Goal: Transaction & Acquisition: Purchase product/service

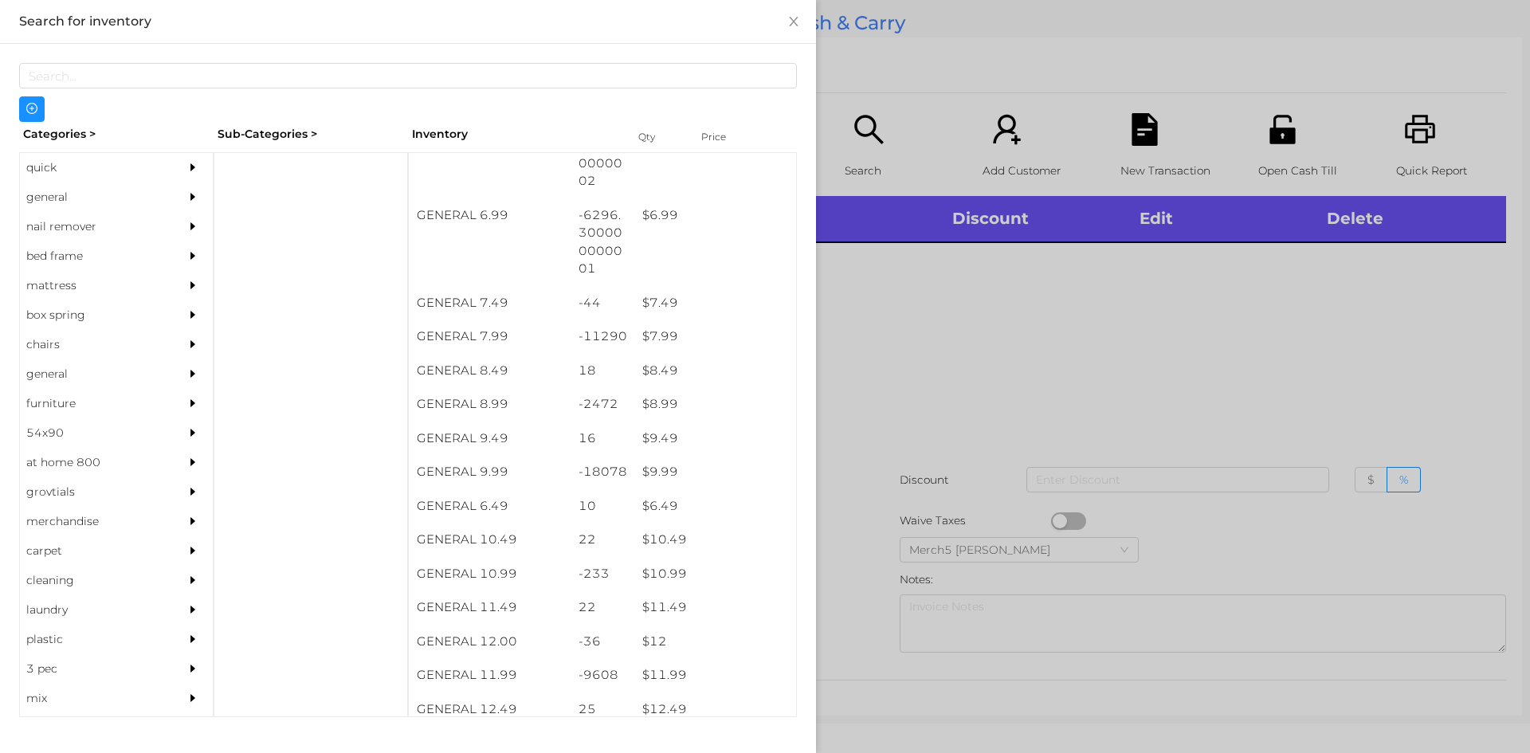
scroll to position [670, 0]
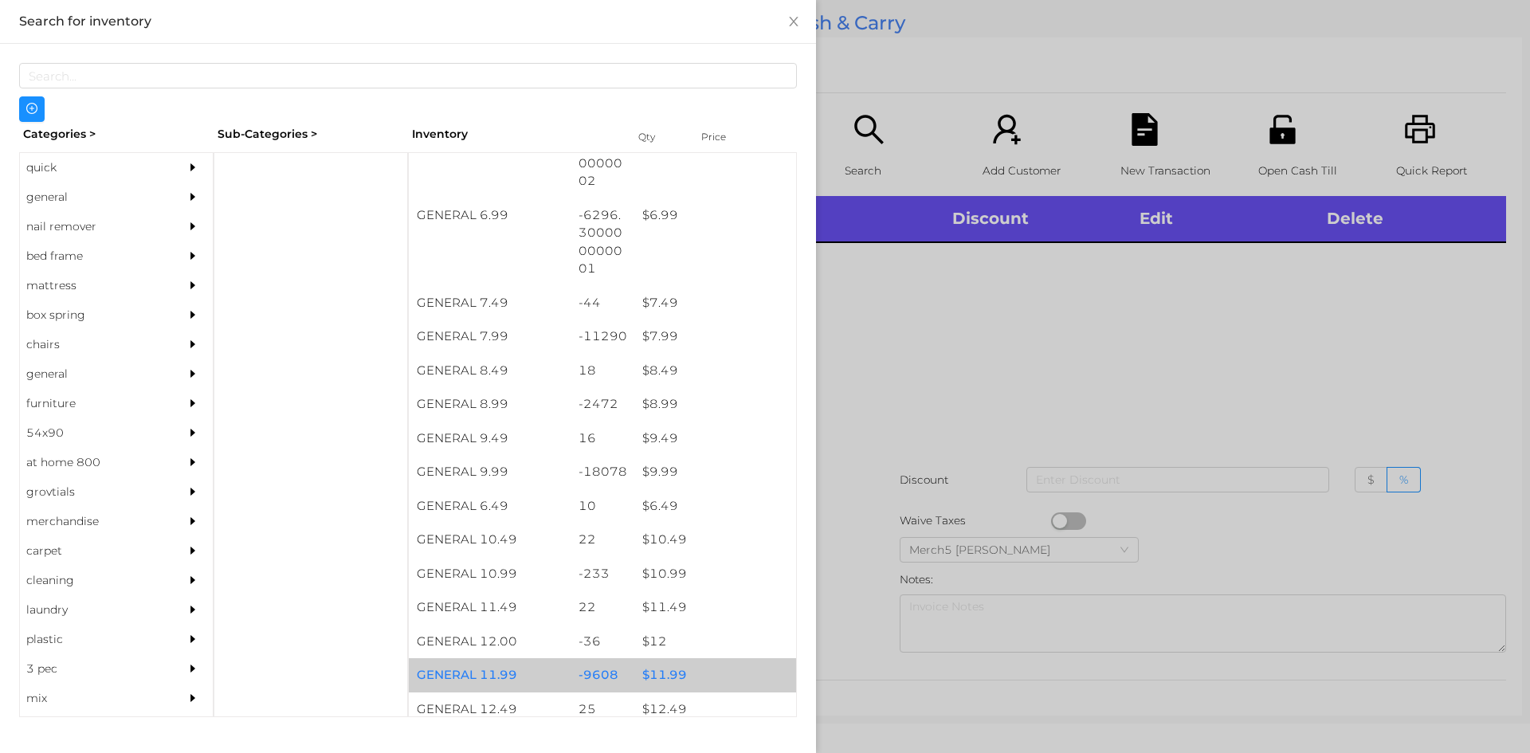
click at [666, 679] on div "$ 11.99" at bounding box center [715, 675] width 162 height 34
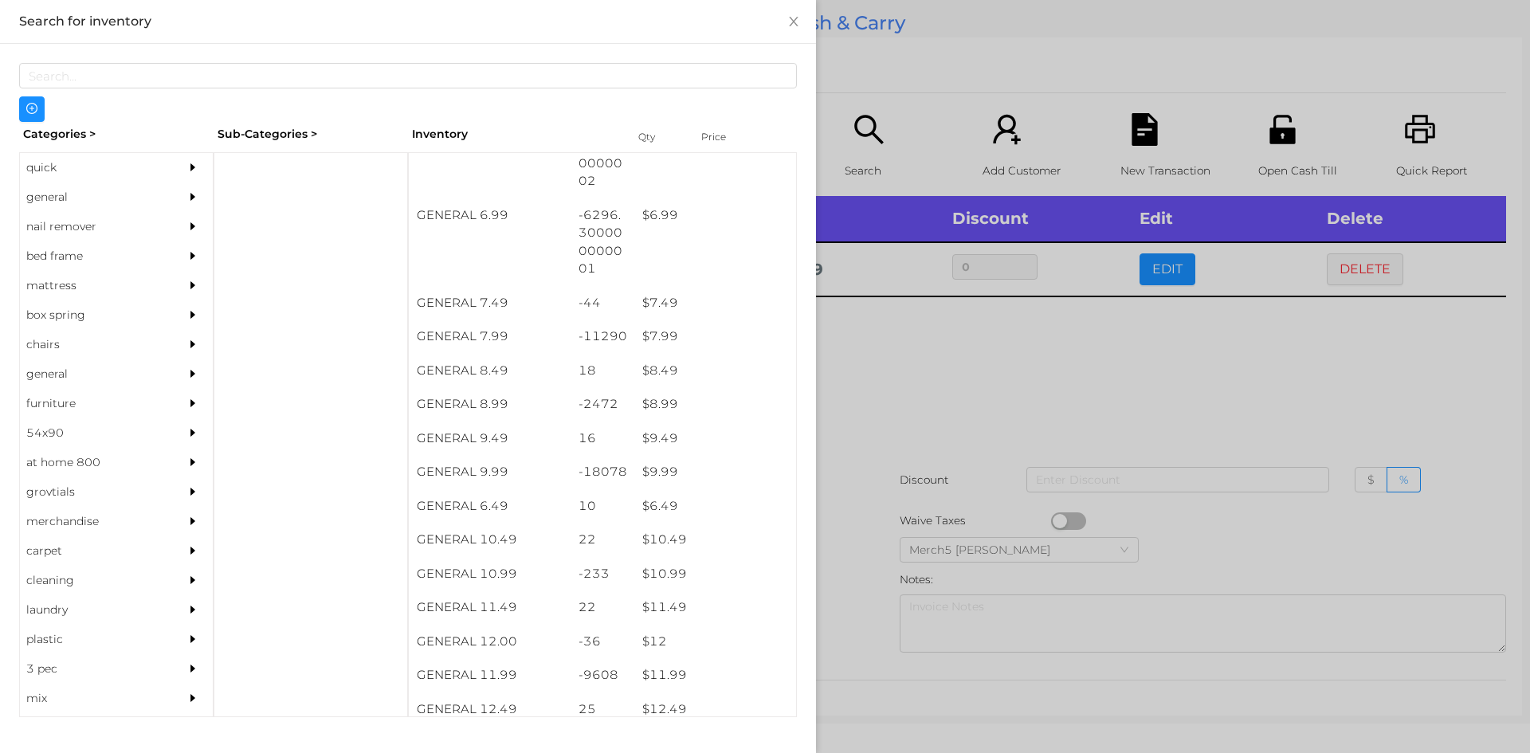
click at [871, 390] on div at bounding box center [765, 376] width 1530 height 753
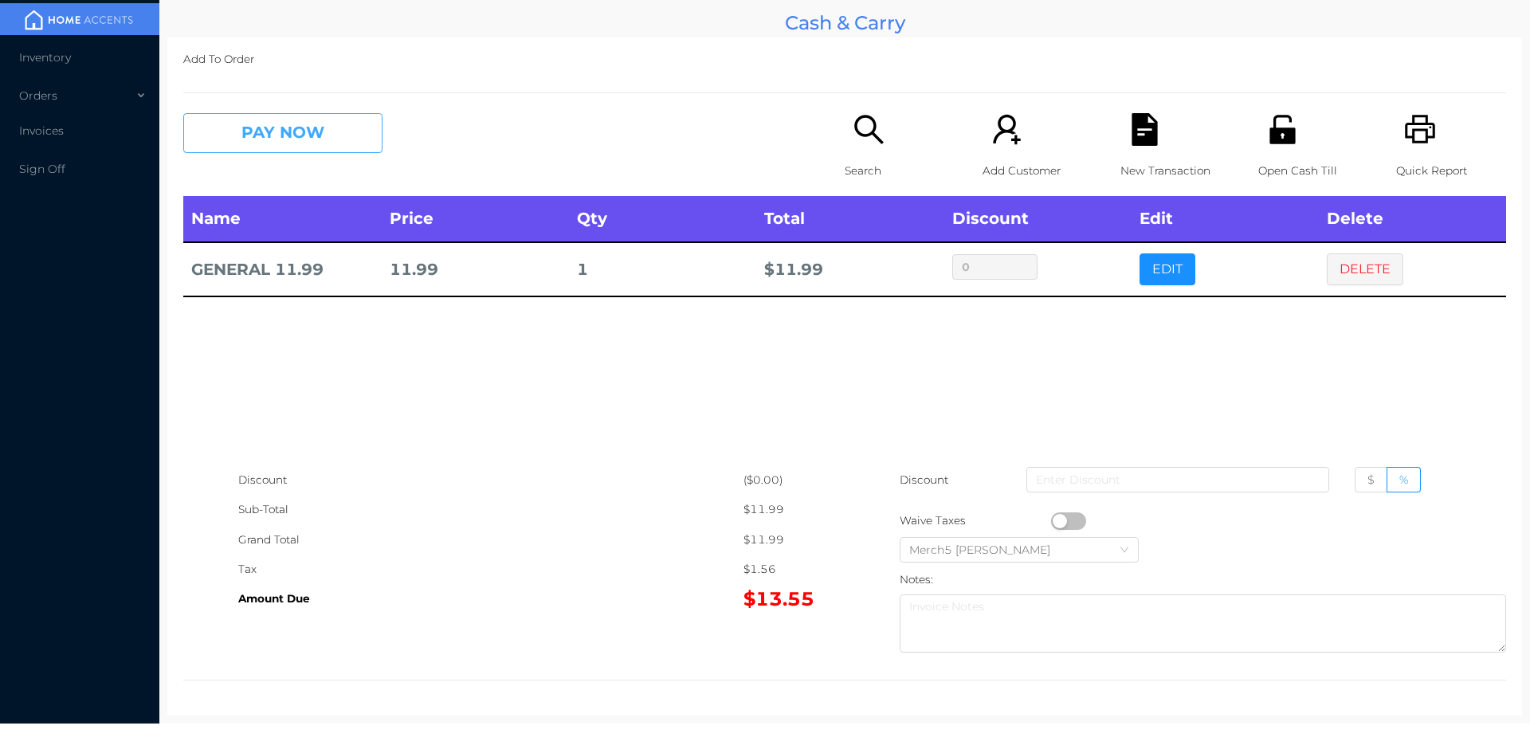
click at [344, 143] on button "PAY NOW" at bounding box center [282, 133] width 199 height 40
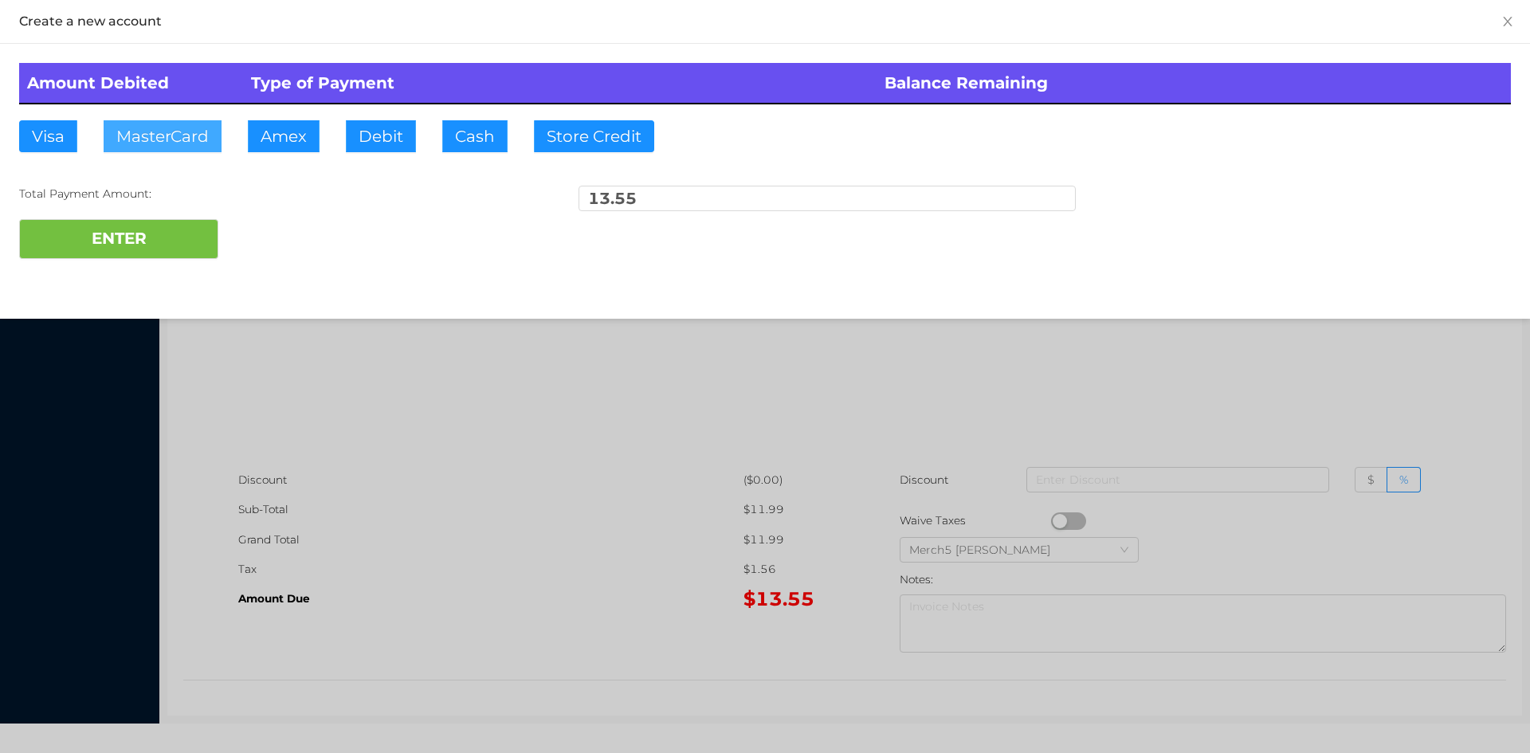
click at [188, 134] on button "MasterCard" at bounding box center [163, 136] width 118 height 32
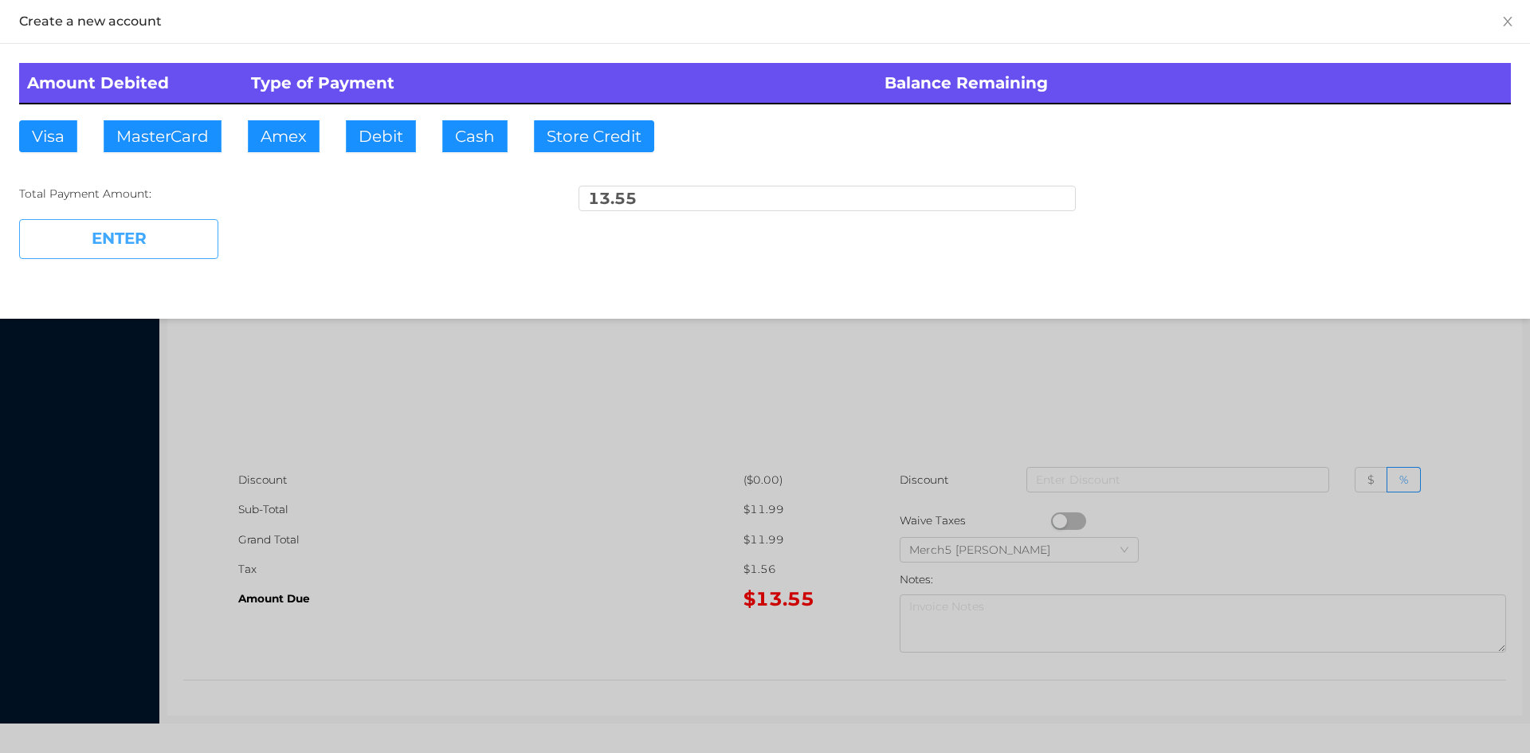
click at [146, 245] on button "ENTER" at bounding box center [118, 239] width 199 height 40
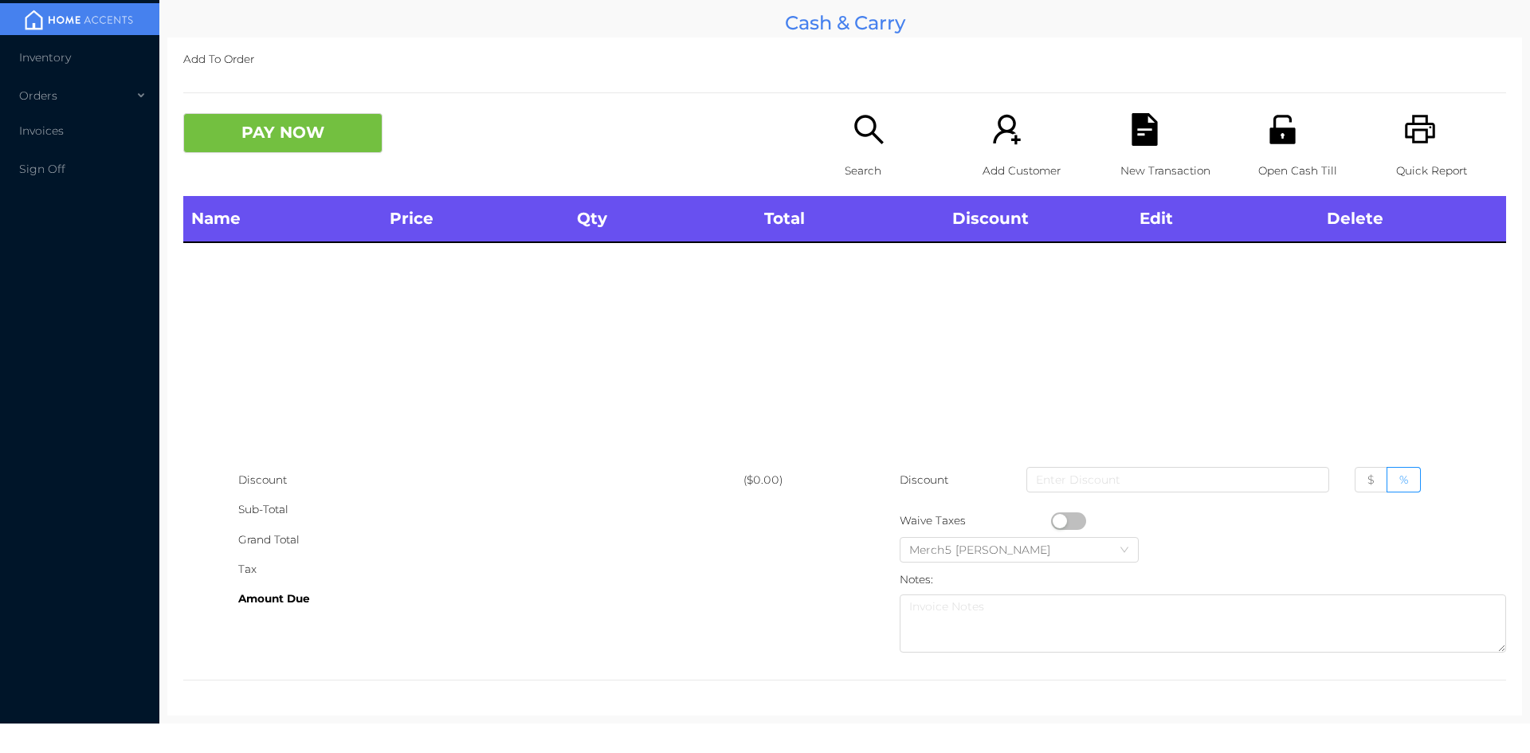
click at [855, 143] on icon "icon: search" at bounding box center [869, 129] width 33 height 33
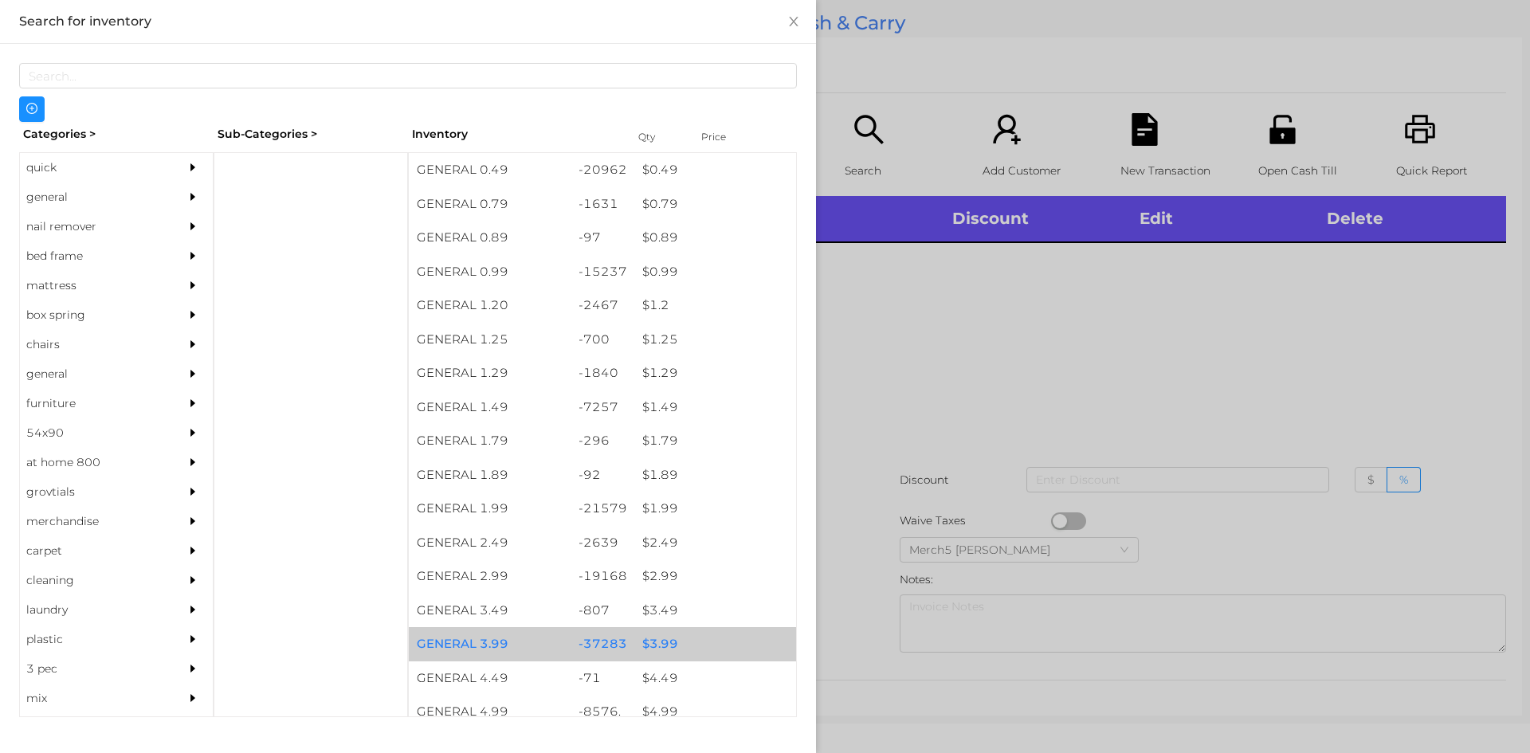
click at [659, 647] on div "$ 3.99" at bounding box center [715, 644] width 162 height 34
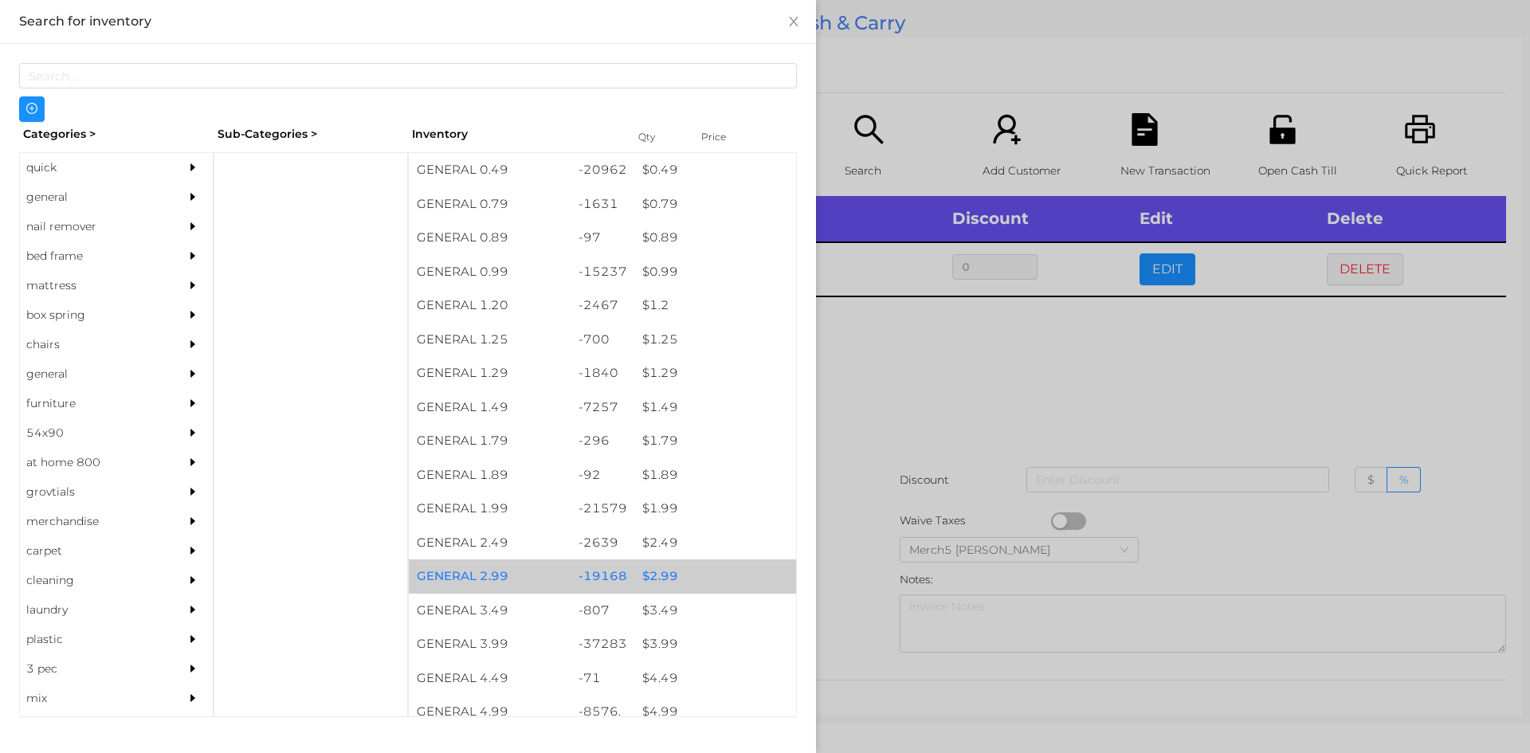
click at [666, 576] on div "$ 2.99" at bounding box center [715, 577] width 162 height 34
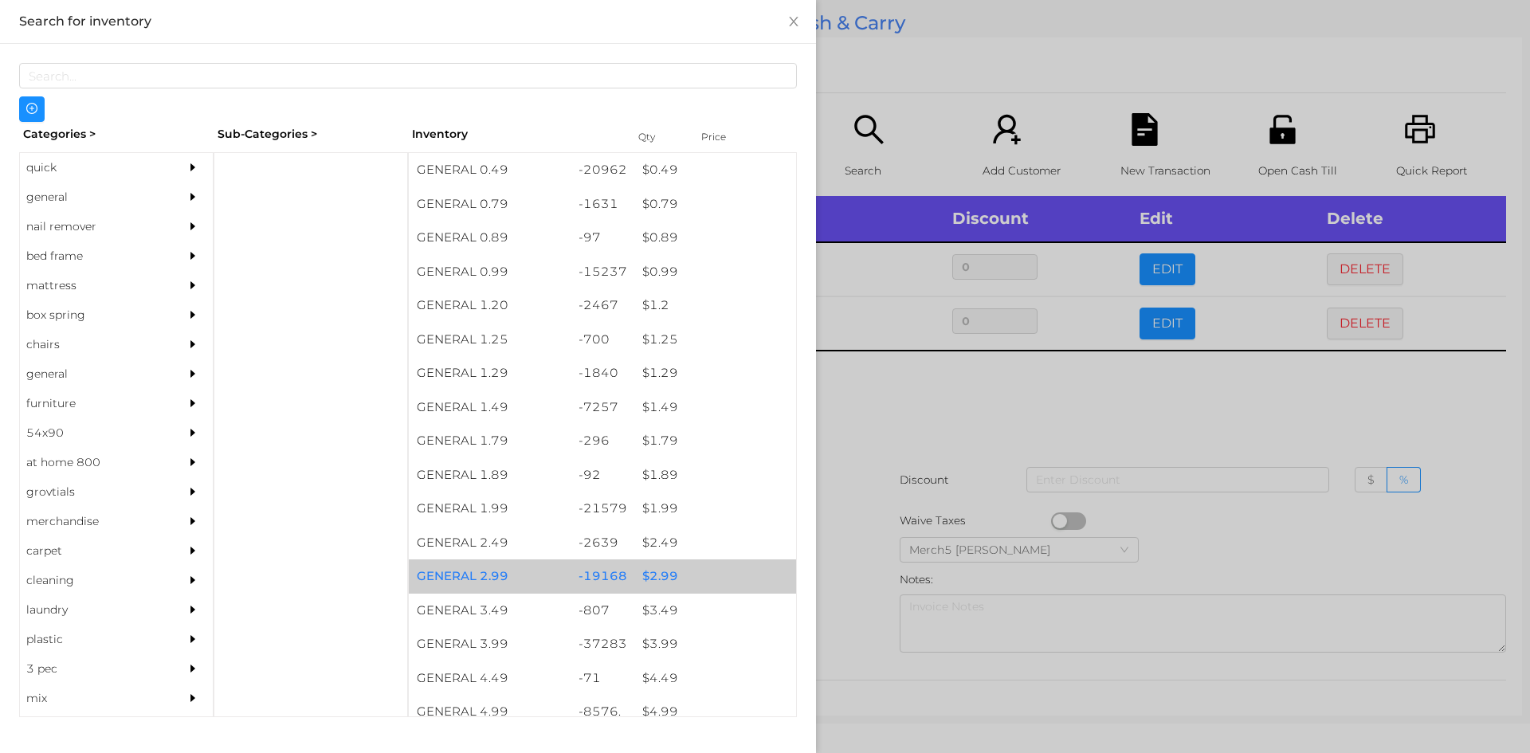
click at [682, 577] on div "$ 2.99" at bounding box center [715, 577] width 162 height 34
click at [870, 404] on div at bounding box center [765, 376] width 1530 height 753
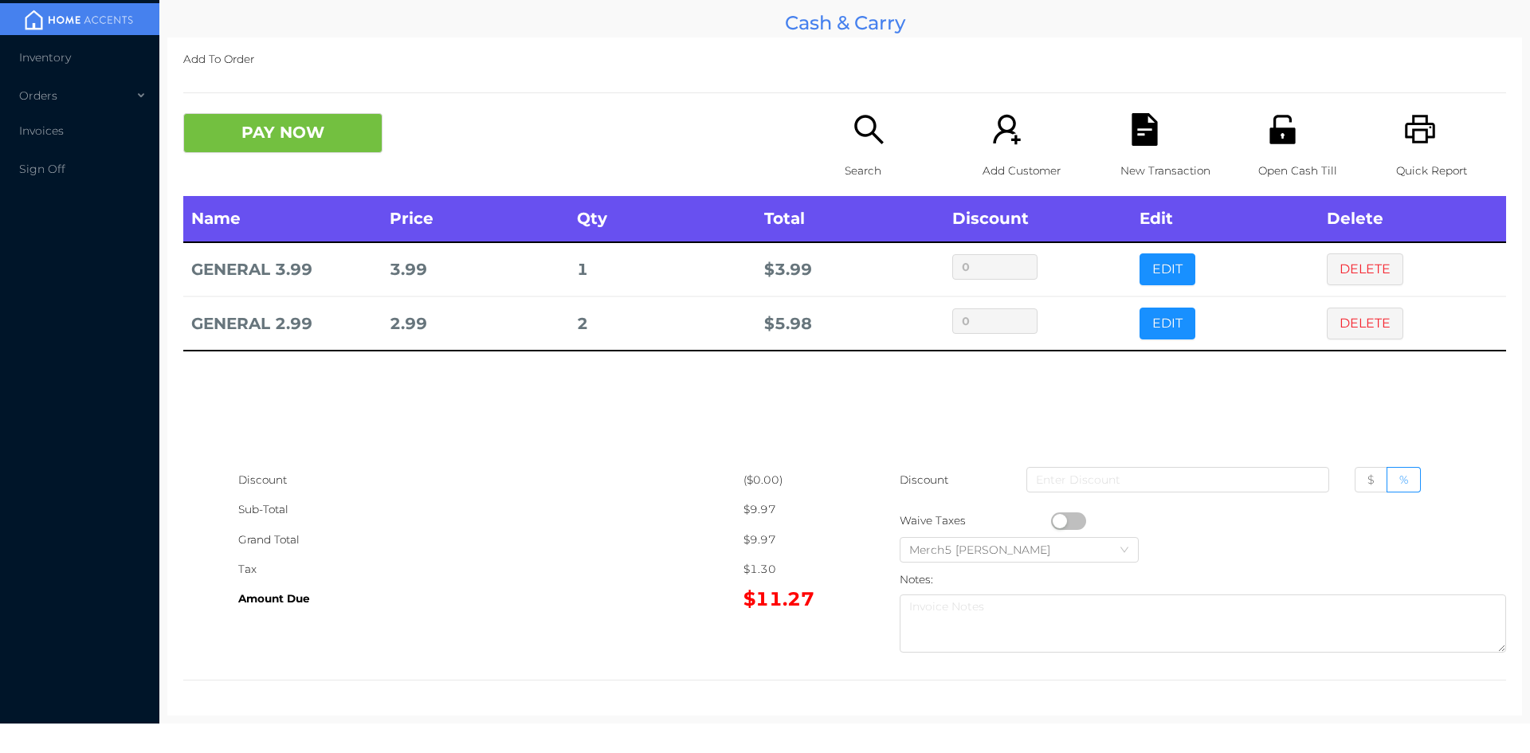
click at [859, 130] on icon "icon: search" at bounding box center [869, 129] width 33 height 33
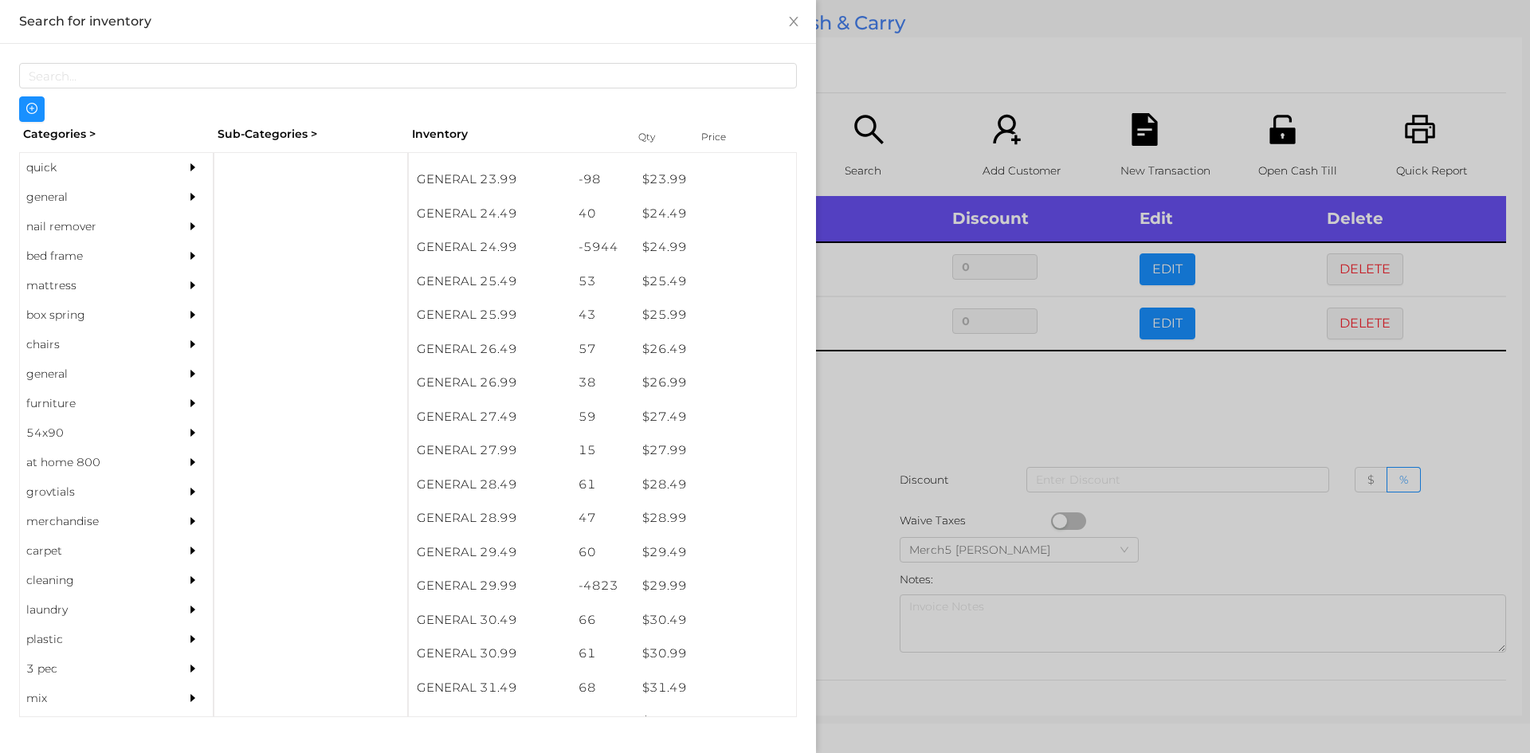
scroll to position [1980, 0]
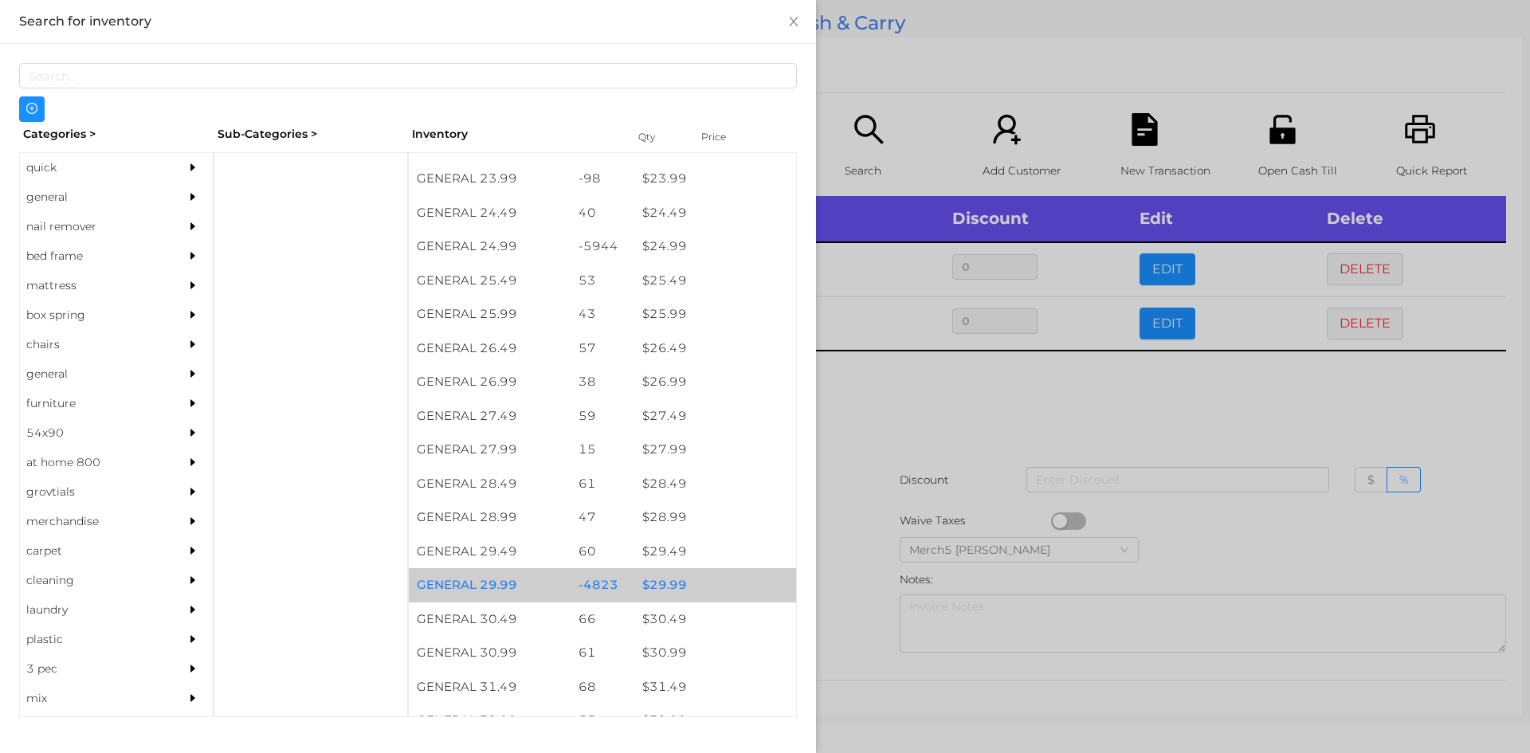
click at [670, 591] on div "$ 29.99" at bounding box center [715, 585] width 162 height 34
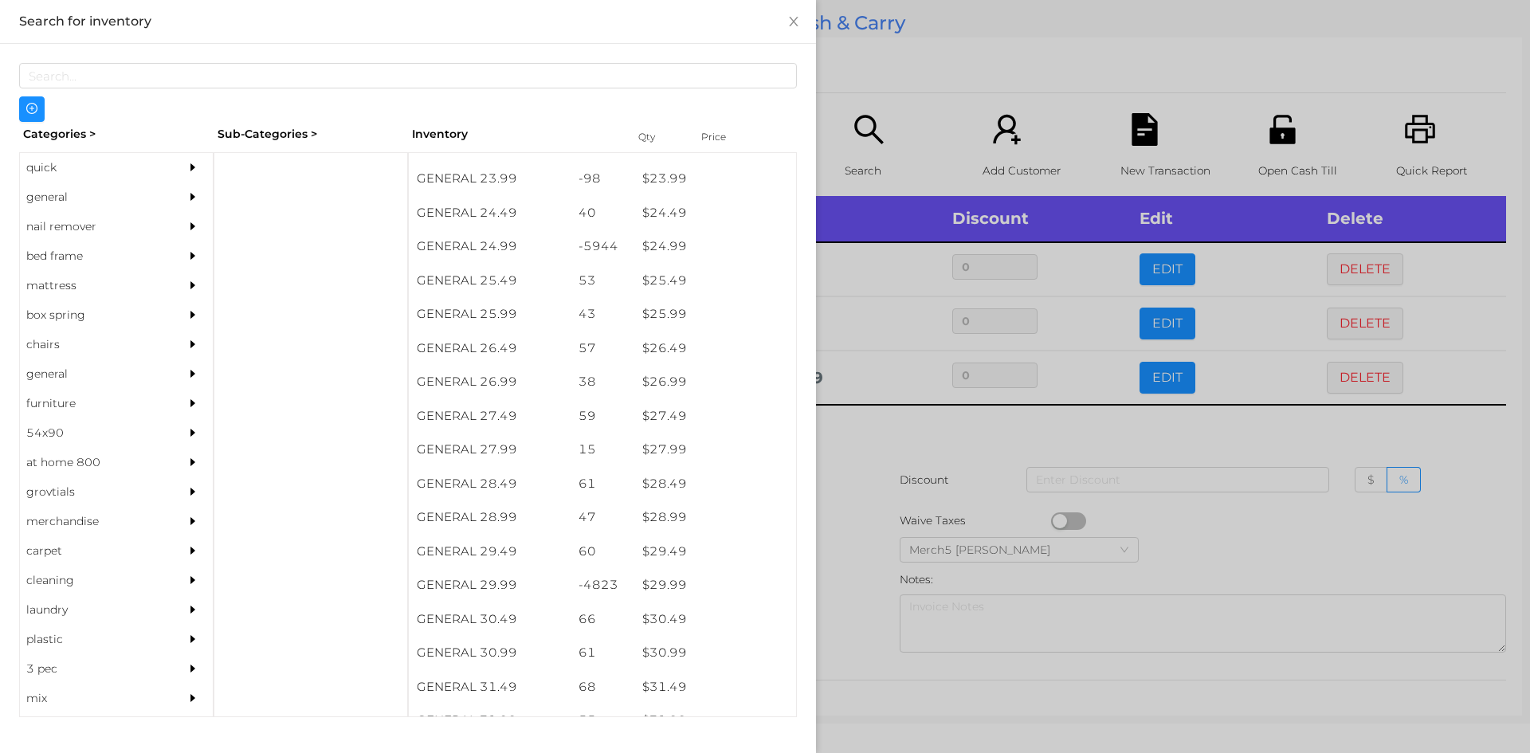
click at [862, 436] on div at bounding box center [765, 376] width 1530 height 753
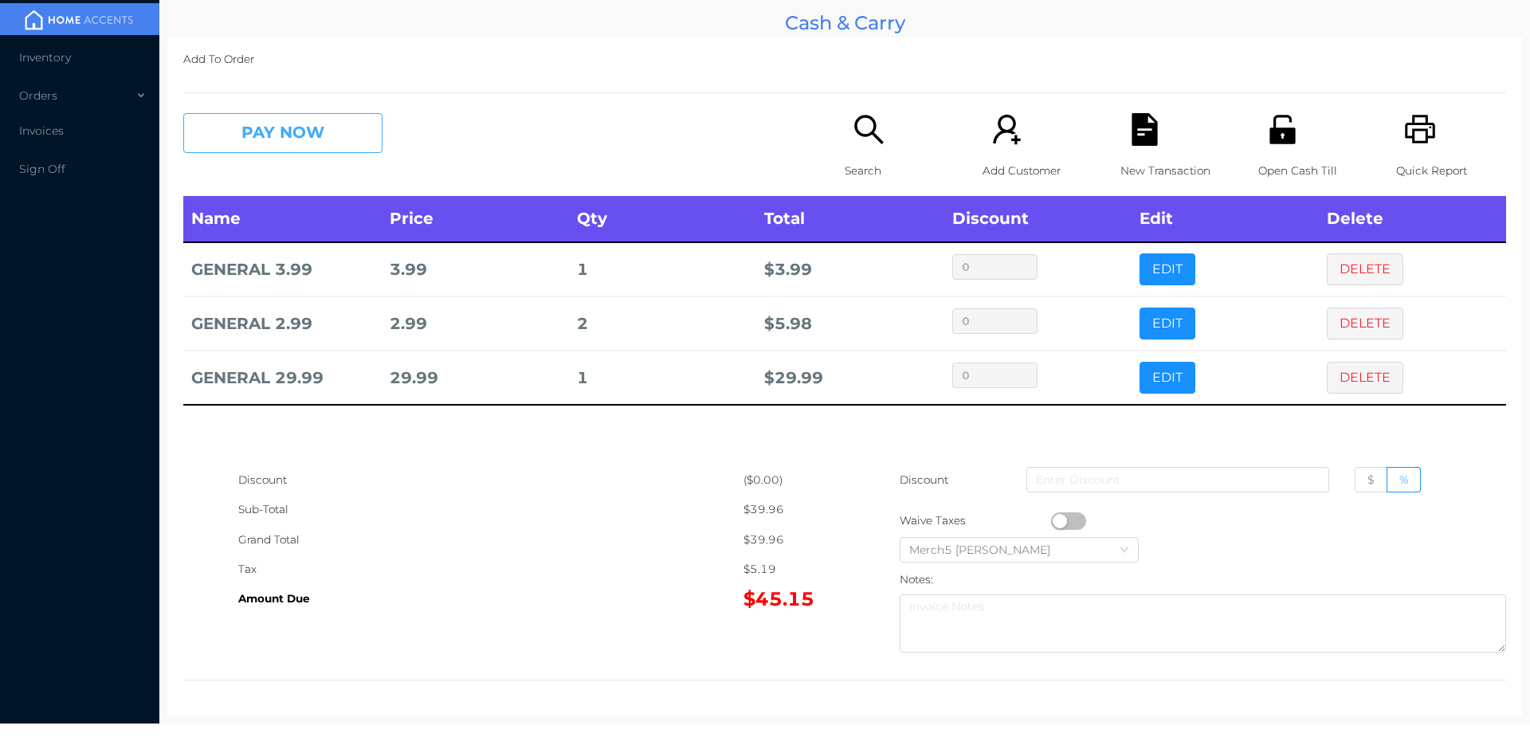
click at [296, 128] on button "PAY NOW" at bounding box center [282, 133] width 199 height 40
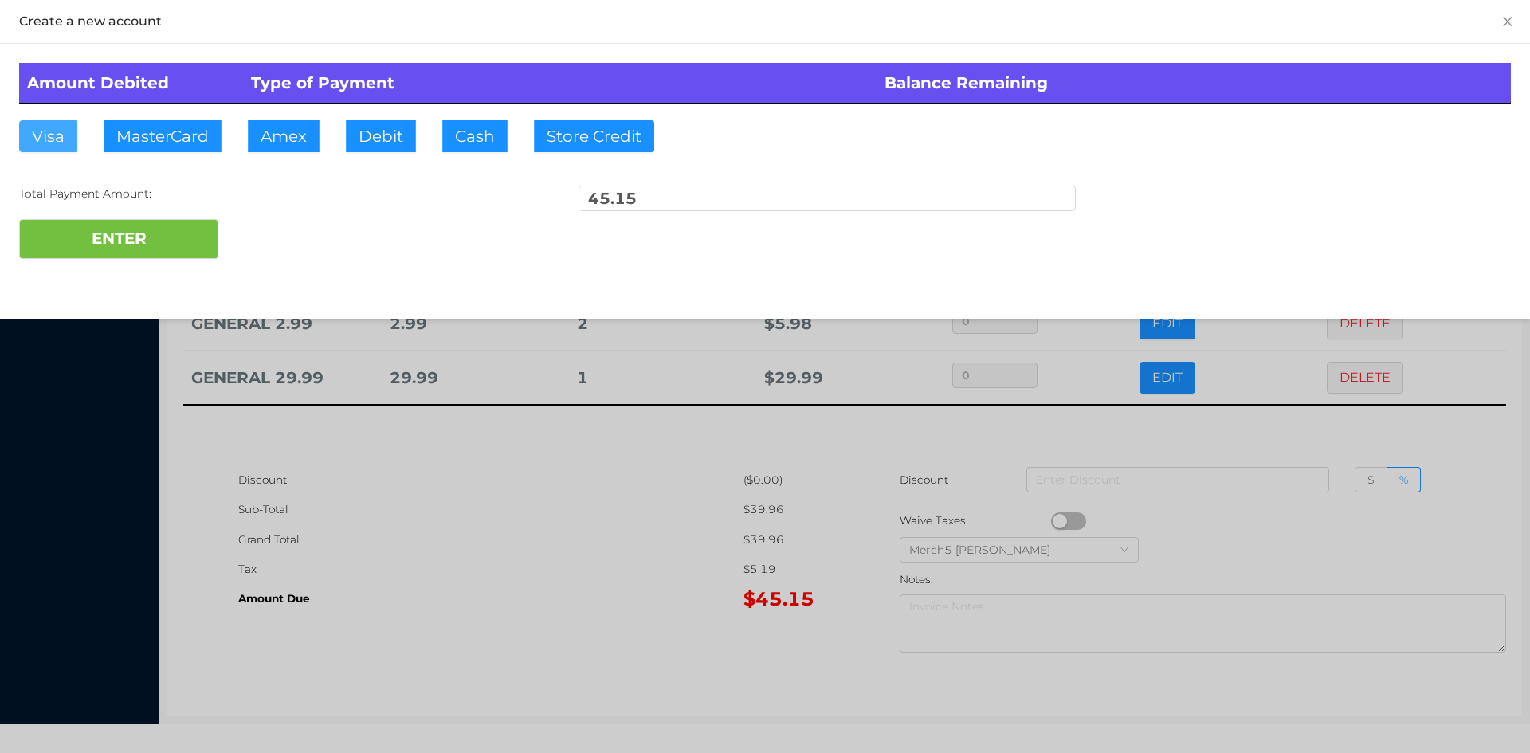
click at [45, 126] on button "Visa" at bounding box center [48, 136] width 58 height 32
click at [63, 234] on button "ENTER" at bounding box center [118, 239] width 199 height 40
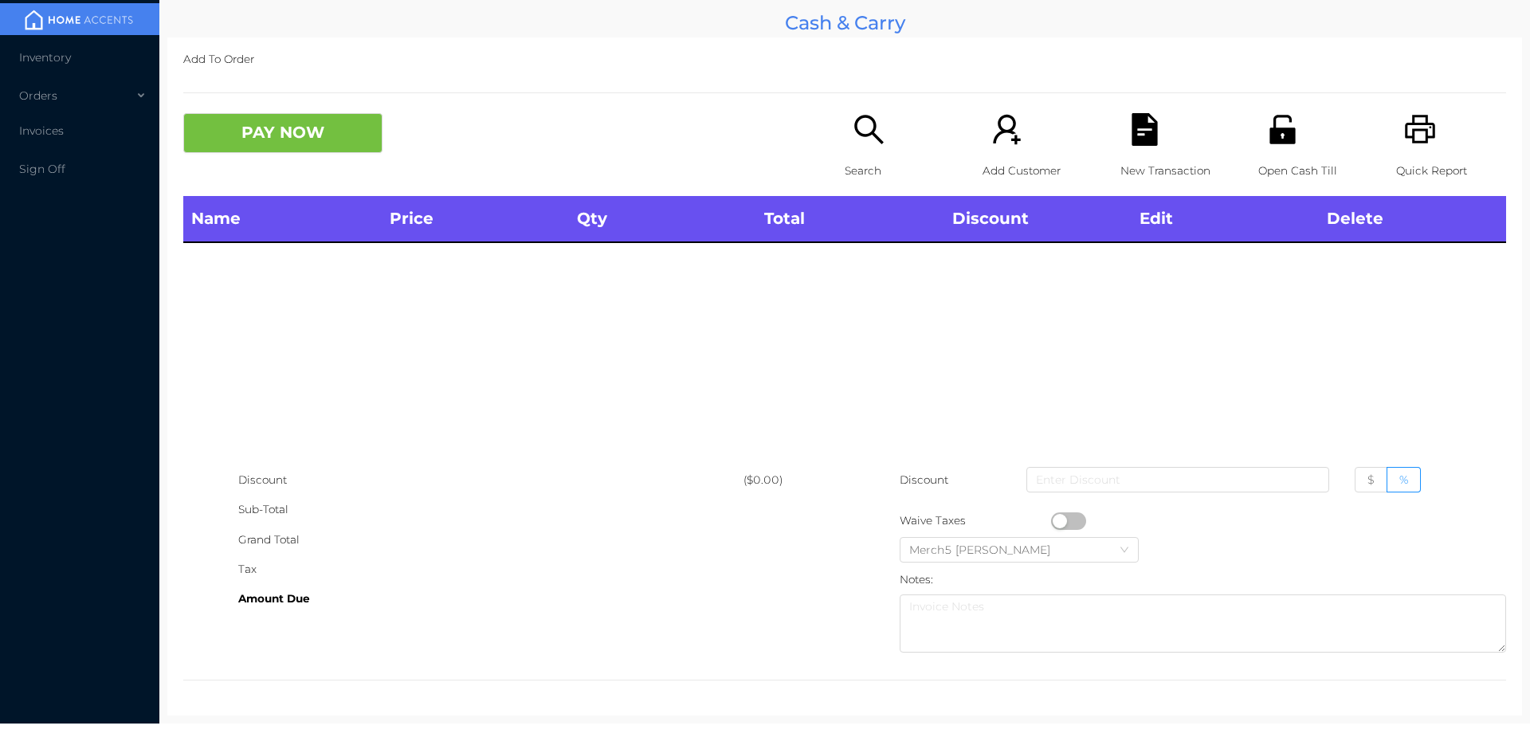
click at [853, 121] on icon "icon: search" at bounding box center [869, 129] width 33 height 33
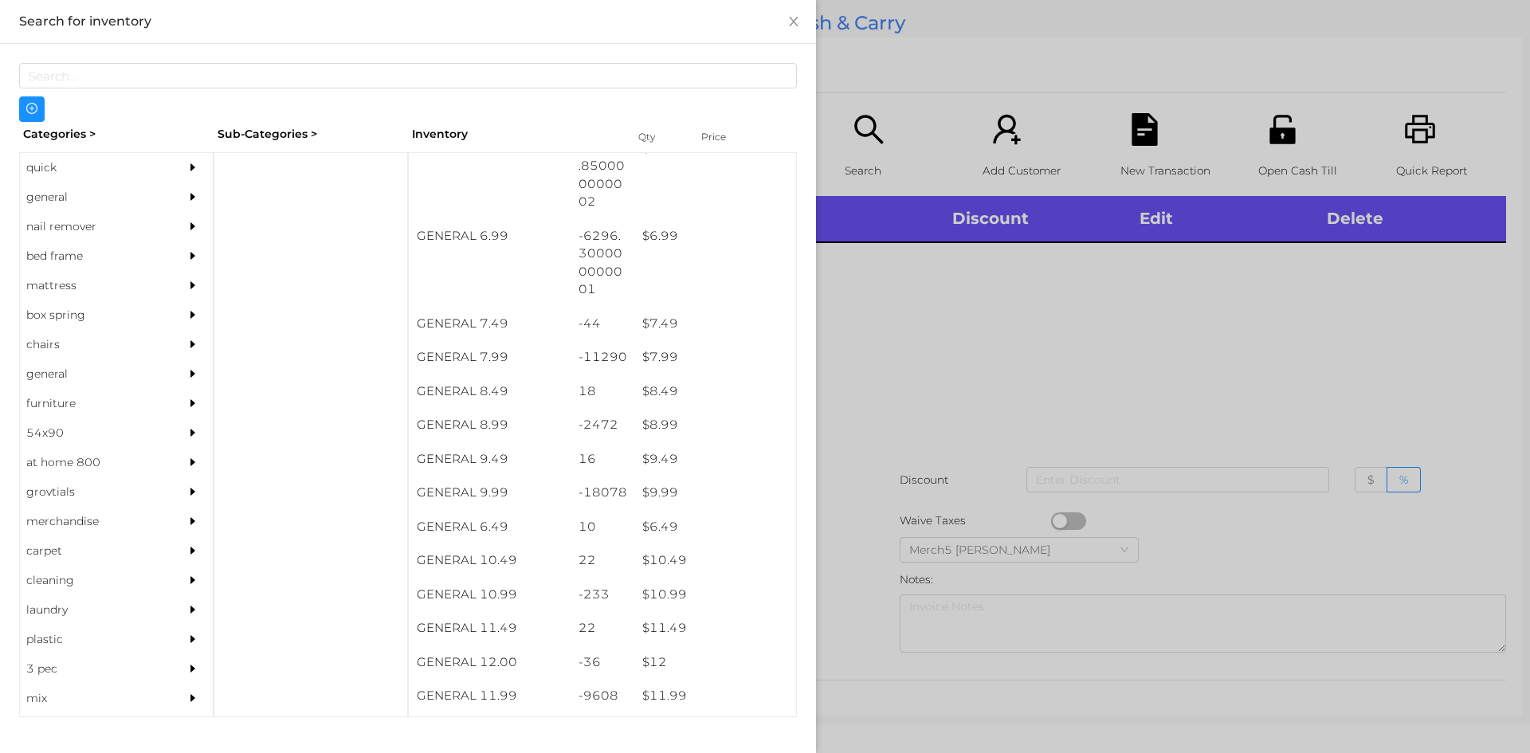
scroll to position [654, 0]
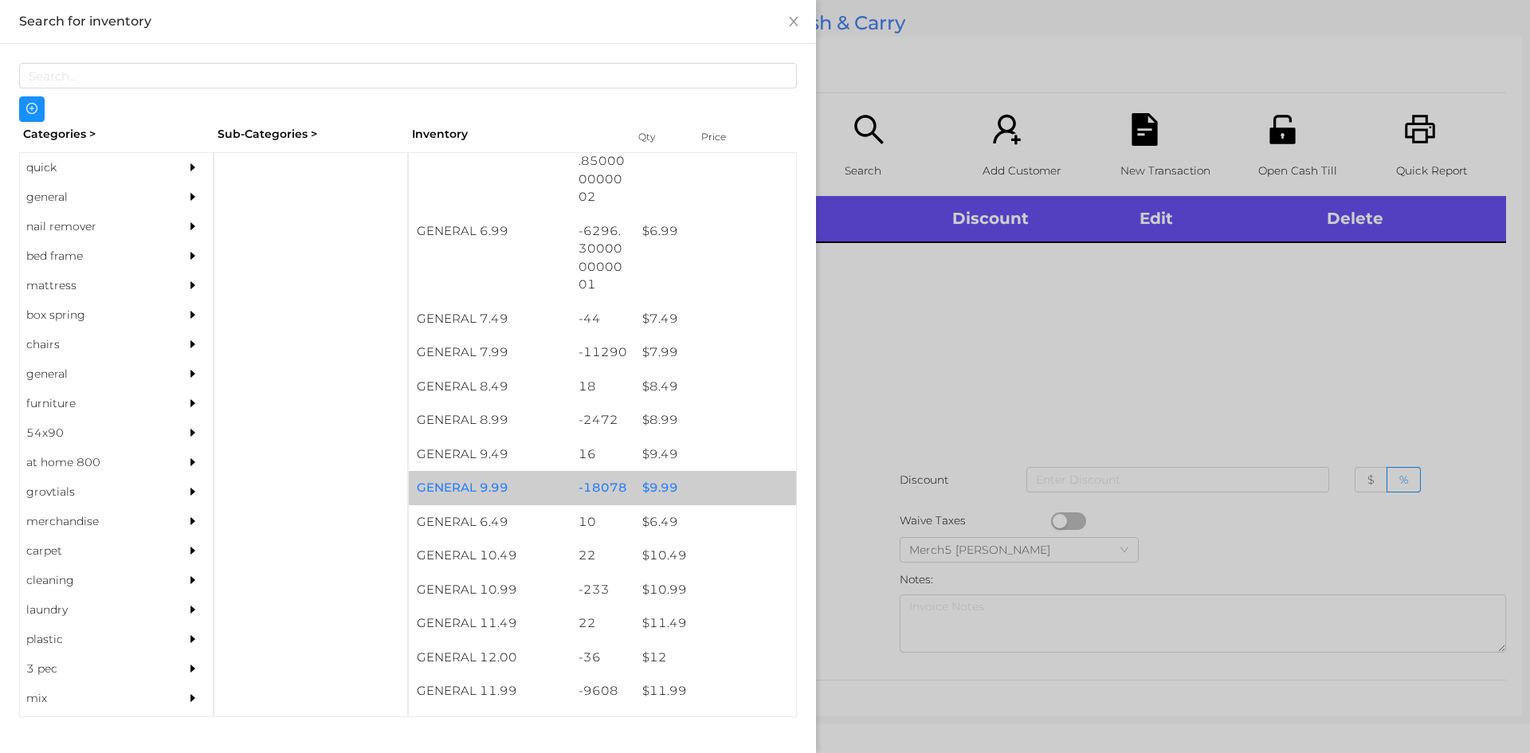
click at [662, 493] on div "$ 9.99" at bounding box center [715, 488] width 162 height 34
click at [656, 493] on div "$ 9.99" at bounding box center [715, 488] width 162 height 34
click at [649, 485] on div "$ 9.99" at bounding box center [715, 488] width 162 height 34
click at [646, 496] on div "$ 9.99" at bounding box center [715, 488] width 162 height 34
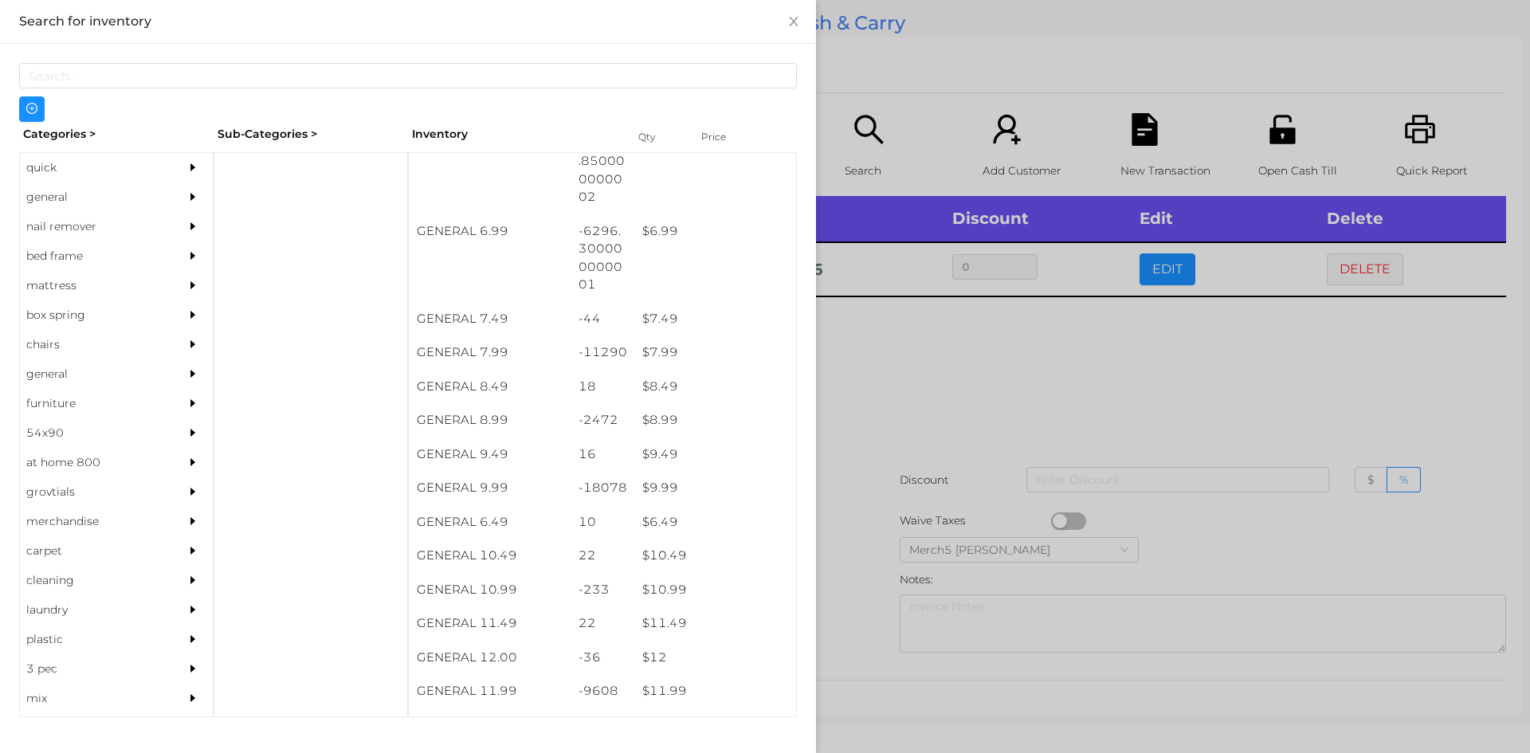
click at [858, 335] on div at bounding box center [765, 376] width 1530 height 753
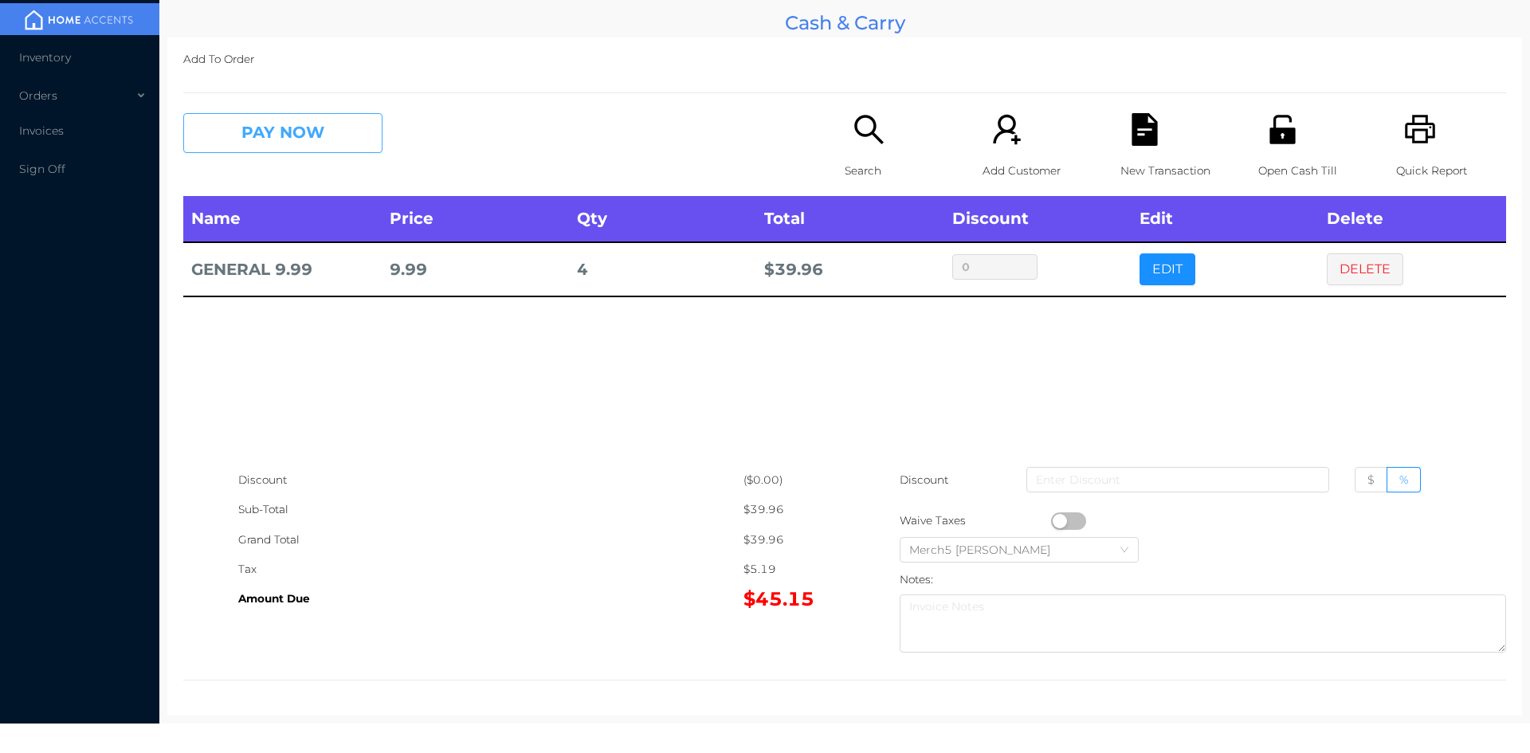
click at [349, 139] on button "PAY NOW" at bounding box center [282, 133] width 199 height 40
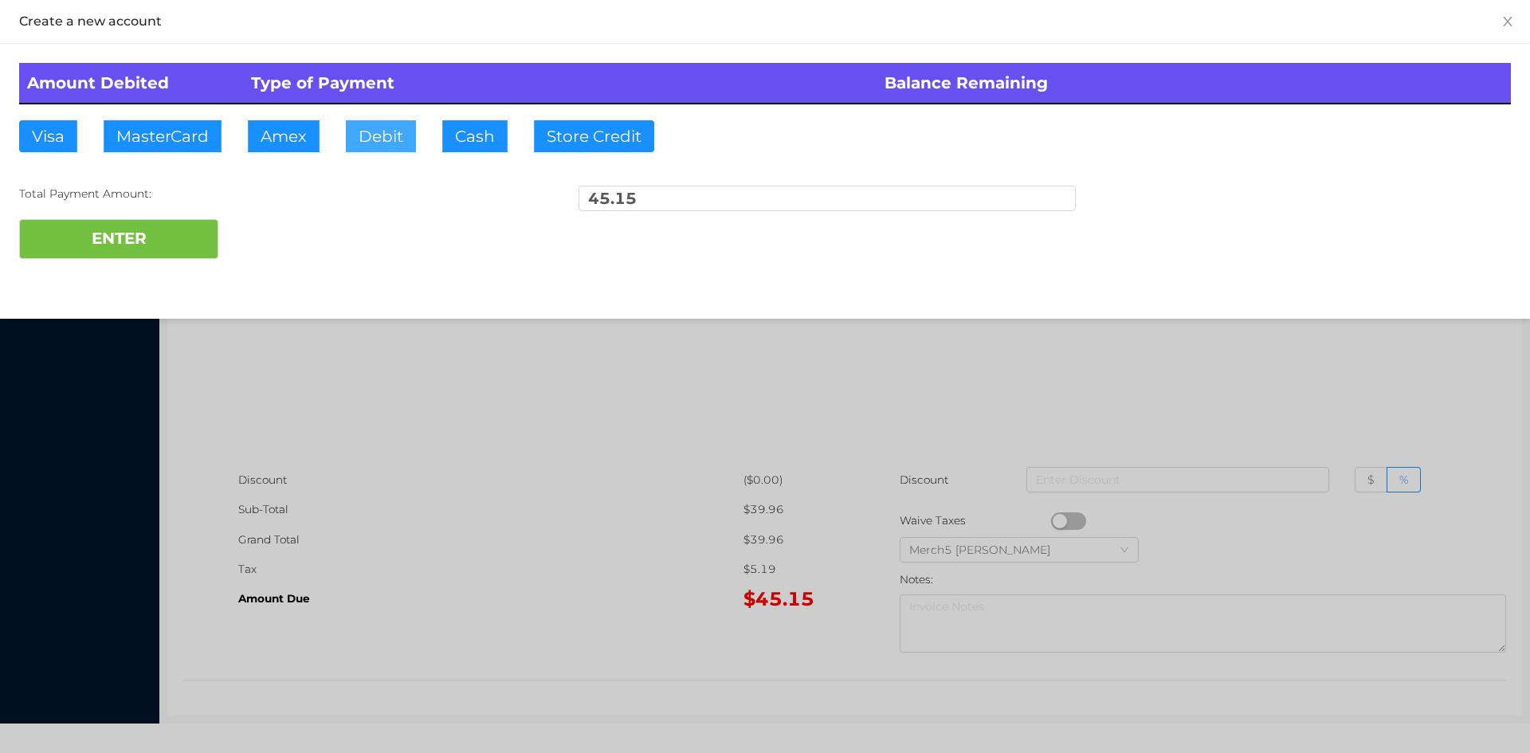
click at [388, 131] on button "Debit" at bounding box center [381, 136] width 70 height 32
click at [170, 234] on button "ENTER" at bounding box center [118, 239] width 199 height 40
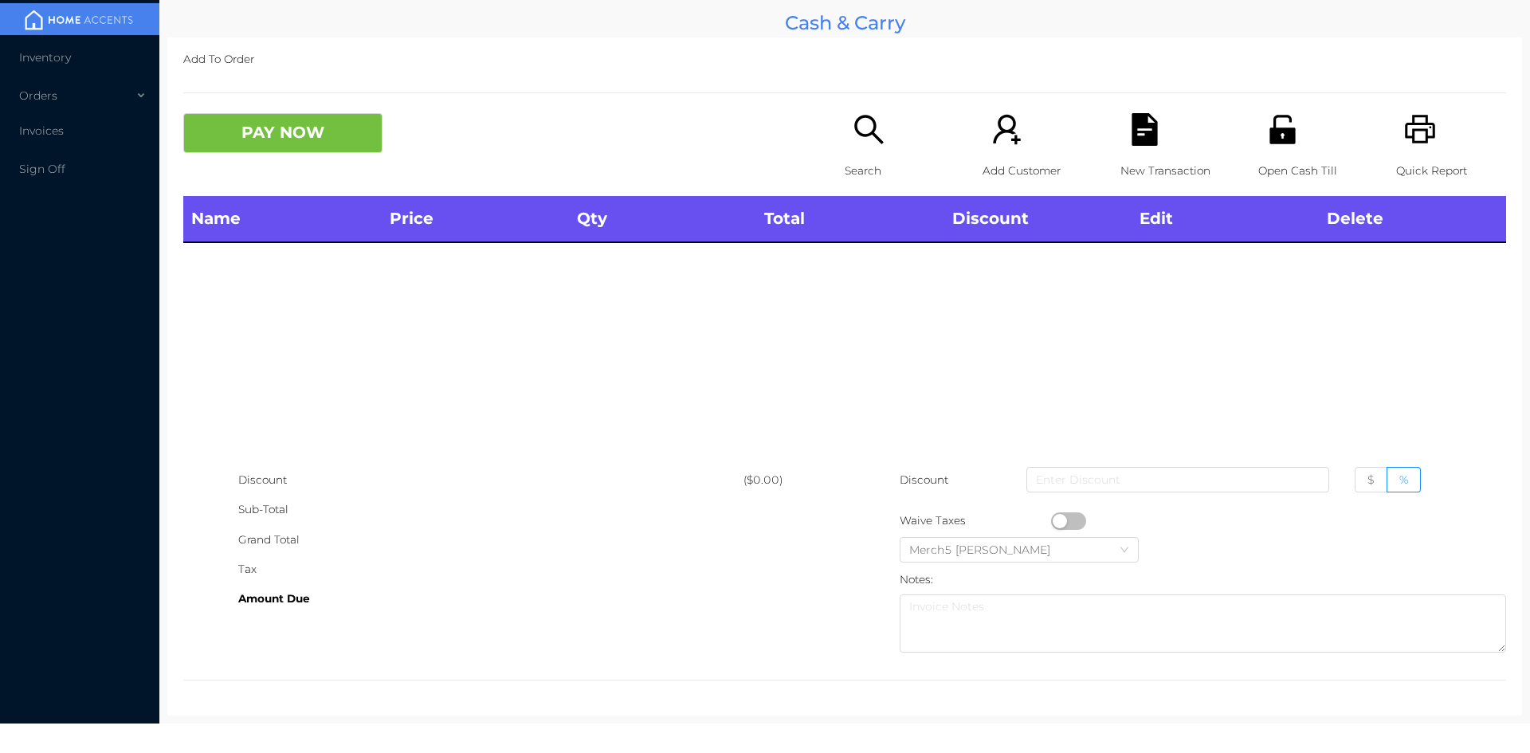
click at [855, 131] on icon "icon: search" at bounding box center [869, 129] width 33 height 33
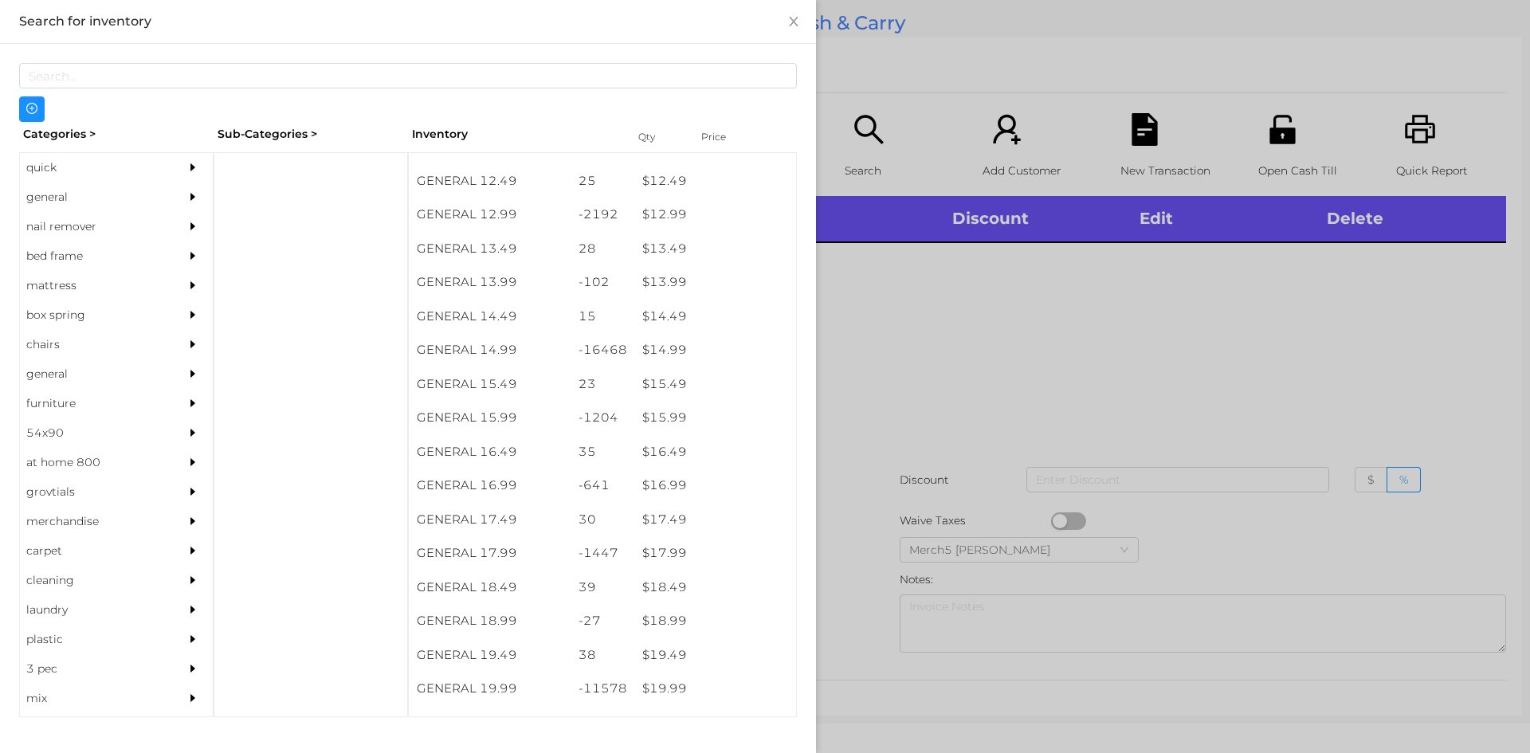
scroll to position [1199, 0]
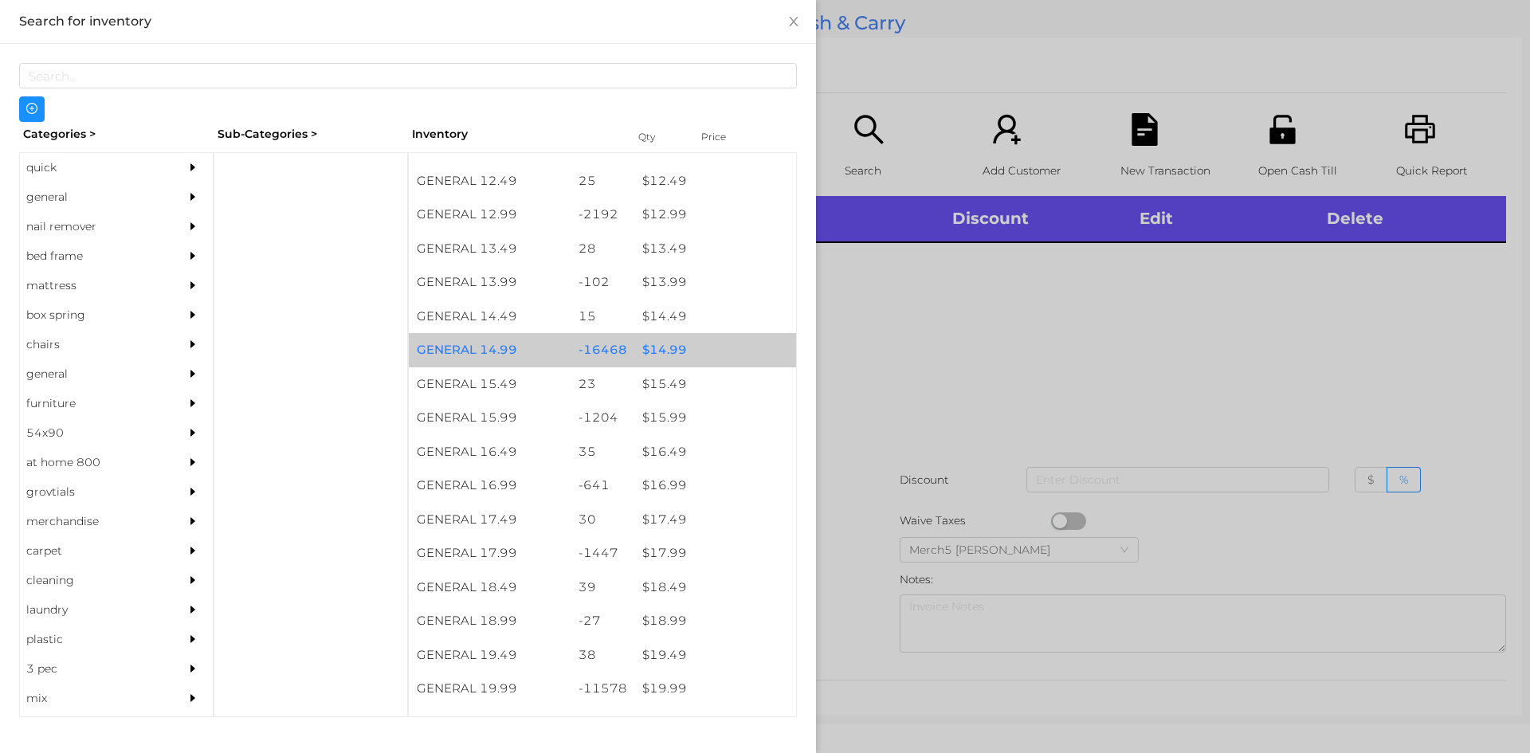
click at [665, 348] on div "$ 14.99" at bounding box center [715, 350] width 162 height 34
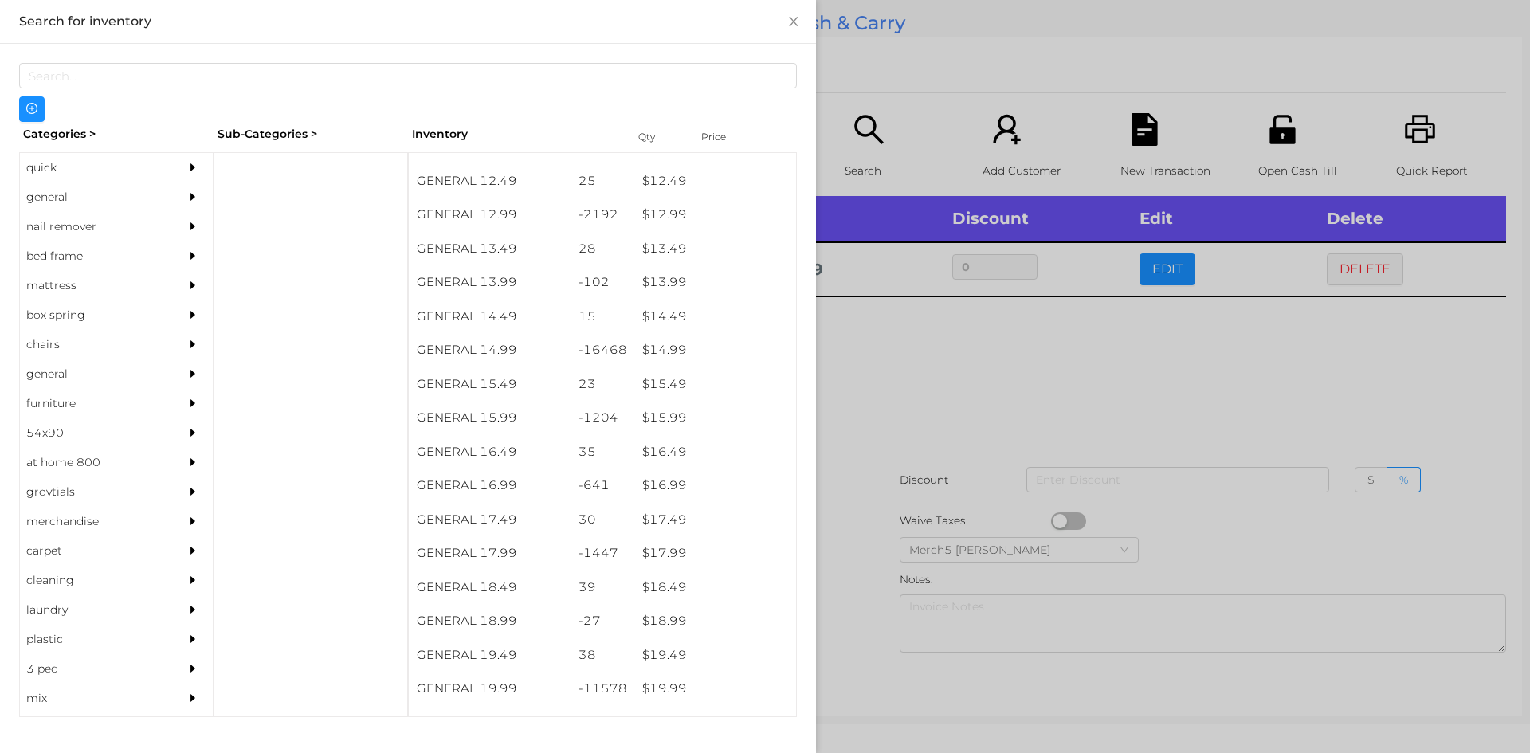
click at [877, 336] on div at bounding box center [765, 376] width 1530 height 753
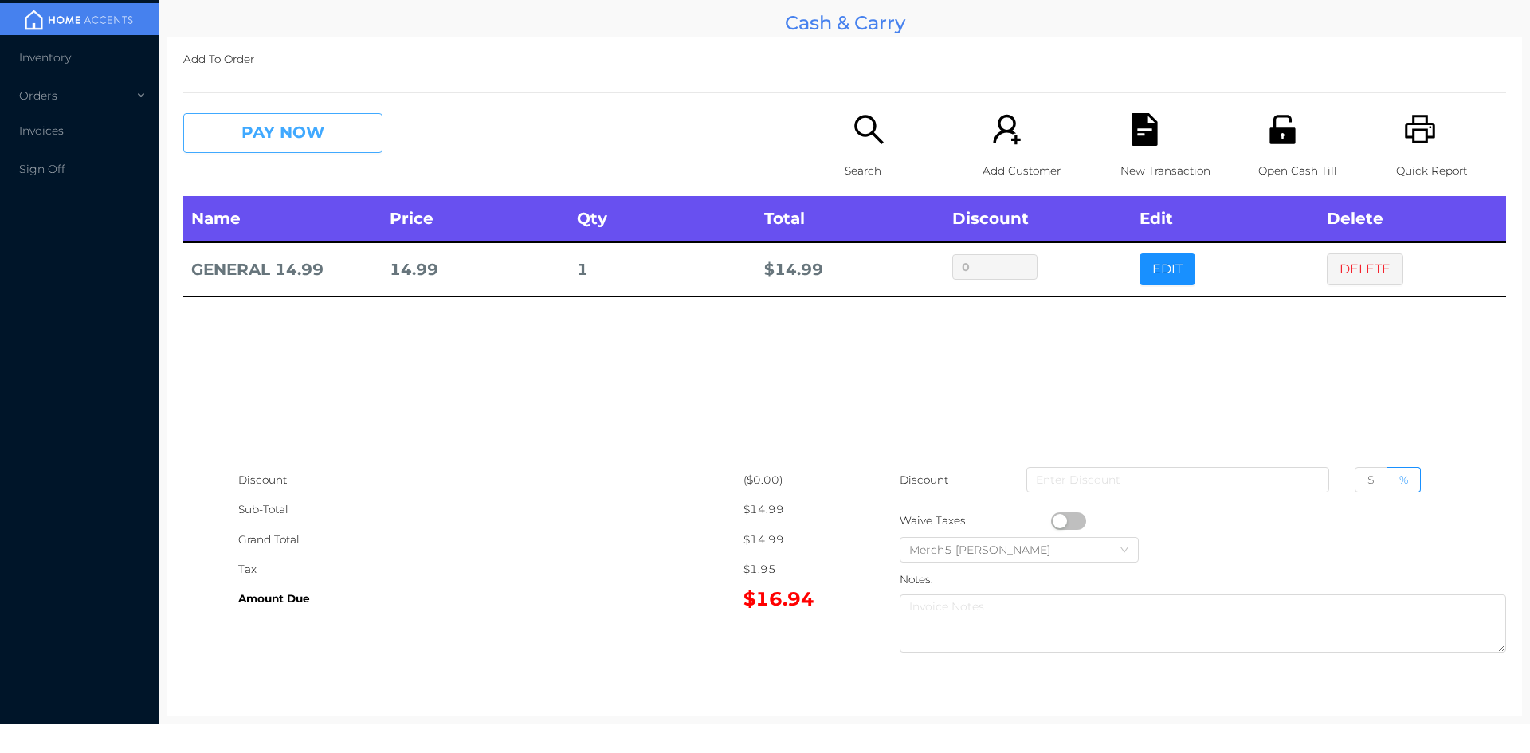
click at [347, 132] on button "PAY NOW" at bounding box center [282, 133] width 199 height 40
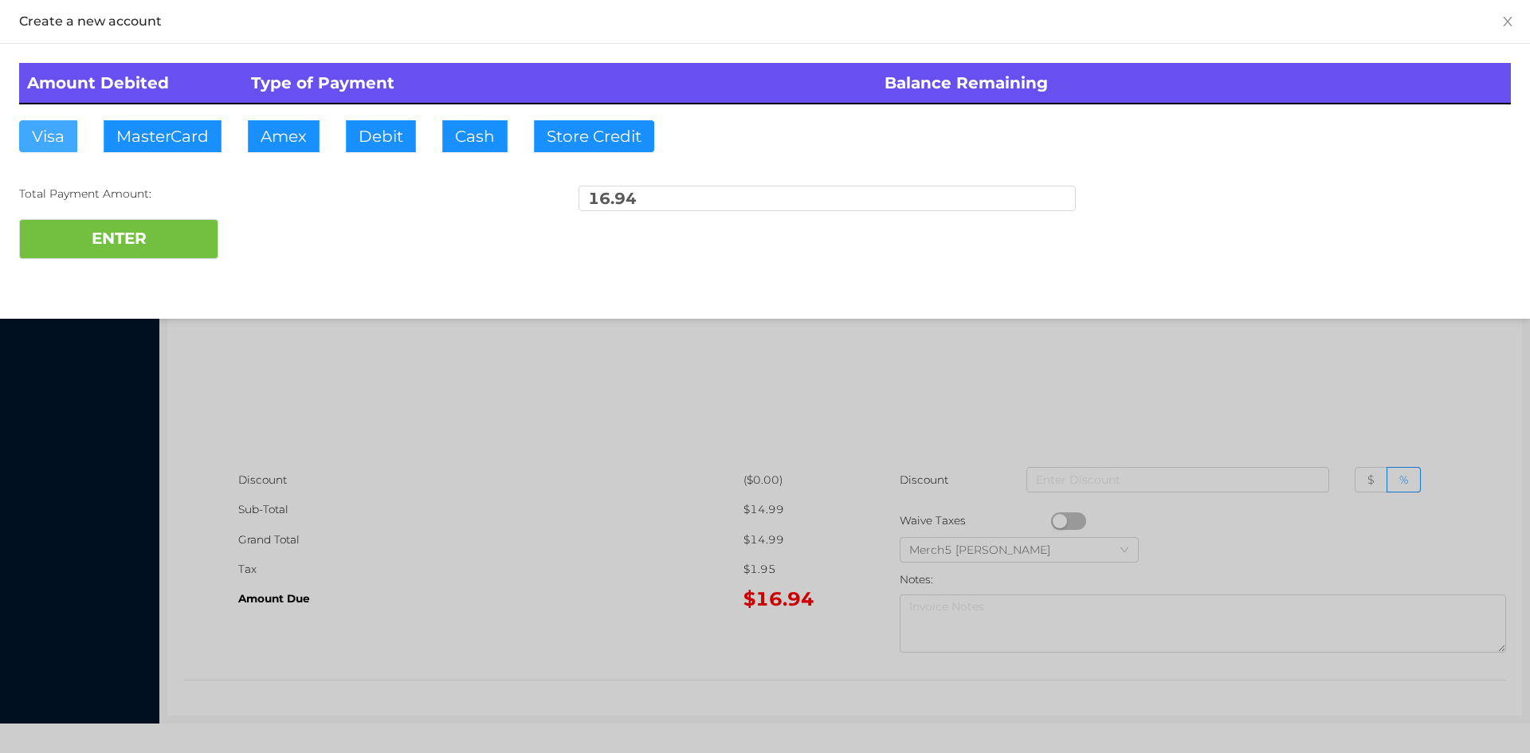
click at [56, 141] on button "Visa" at bounding box center [48, 136] width 58 height 32
click at [96, 243] on button "ENTER" at bounding box center [118, 239] width 199 height 40
